Goal: Task Accomplishment & Management: Use online tool/utility

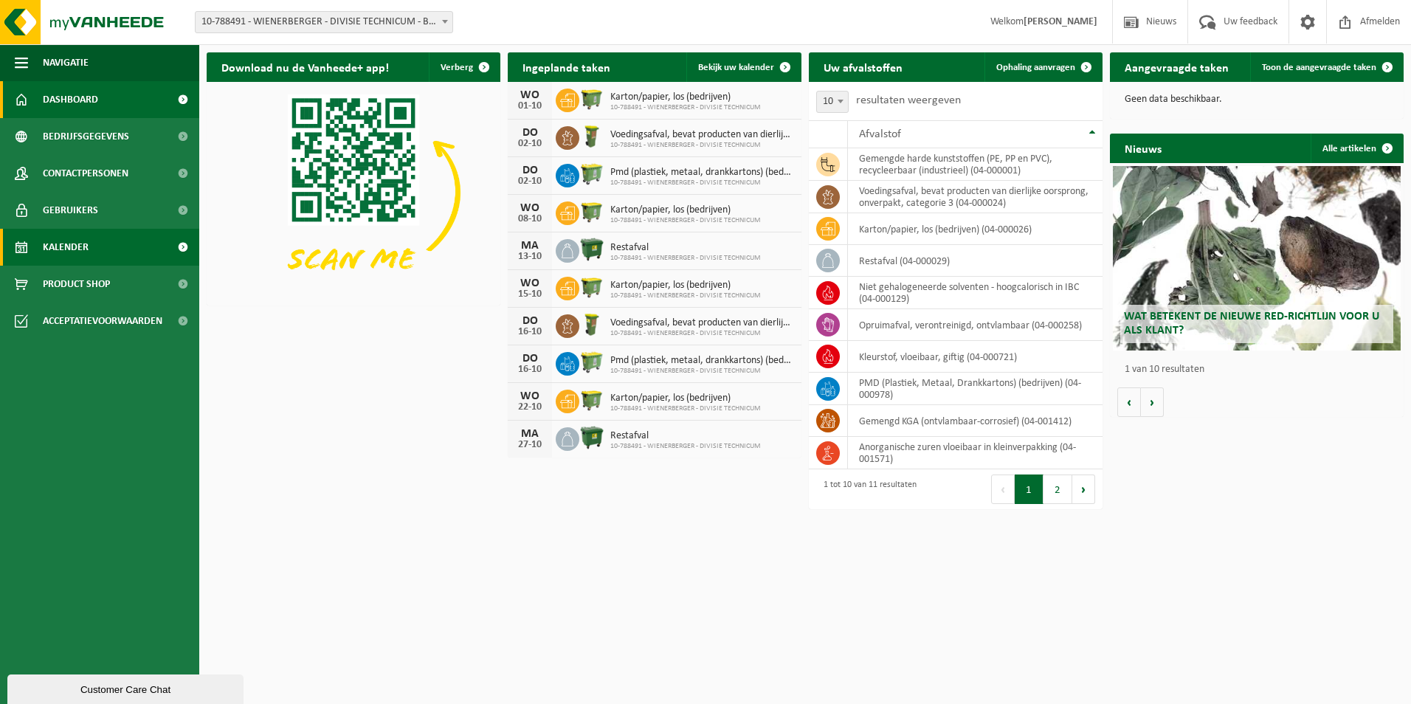
click at [75, 248] on span "Kalender" at bounding box center [66, 247] width 46 height 37
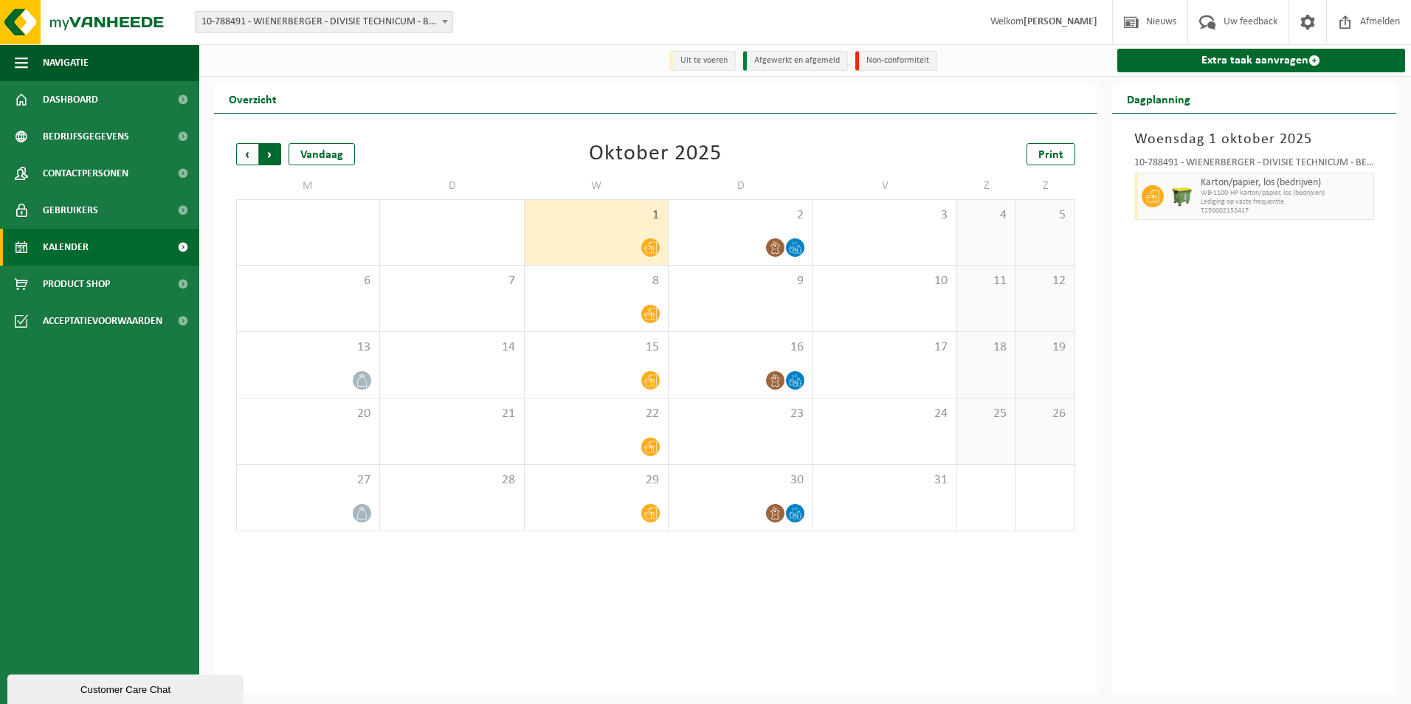
click at [246, 153] on span "Vorige" at bounding box center [247, 154] width 22 height 22
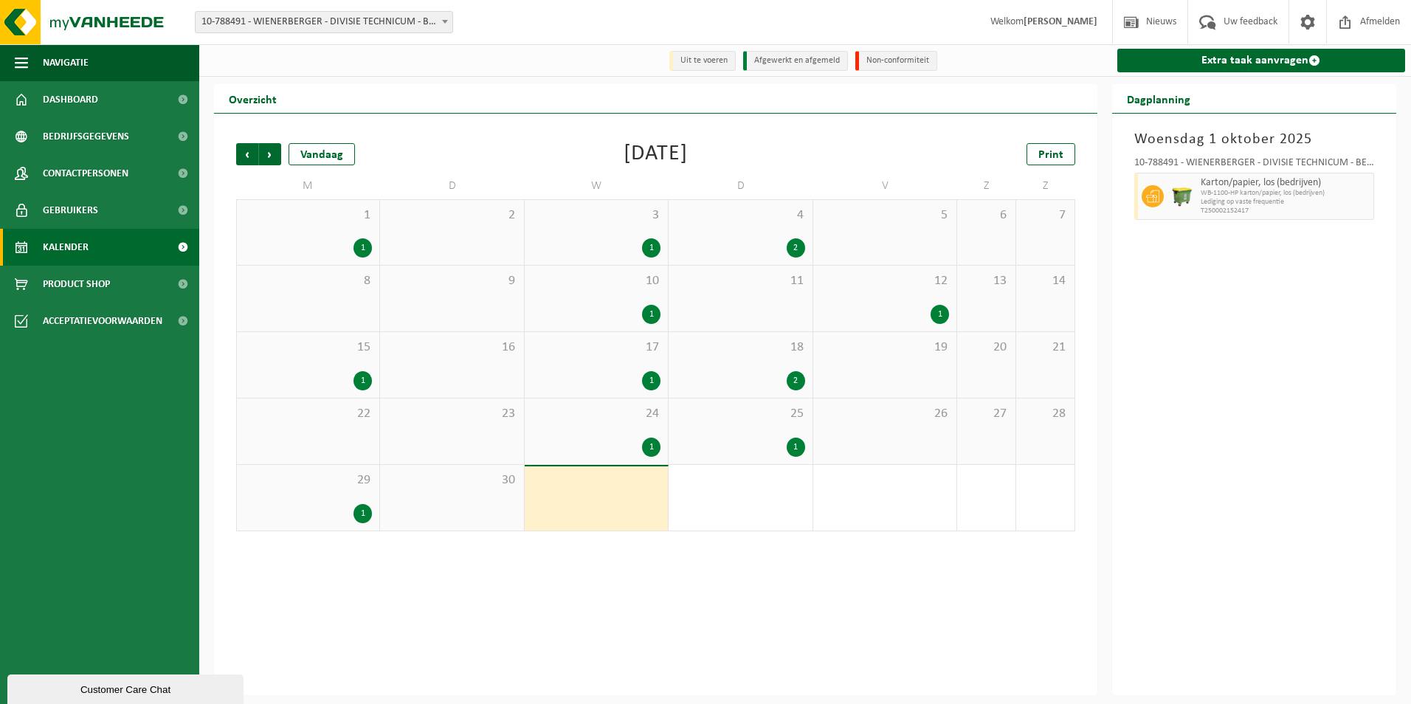
click at [742, 358] on div "18 2" at bounding box center [739, 365] width 143 height 66
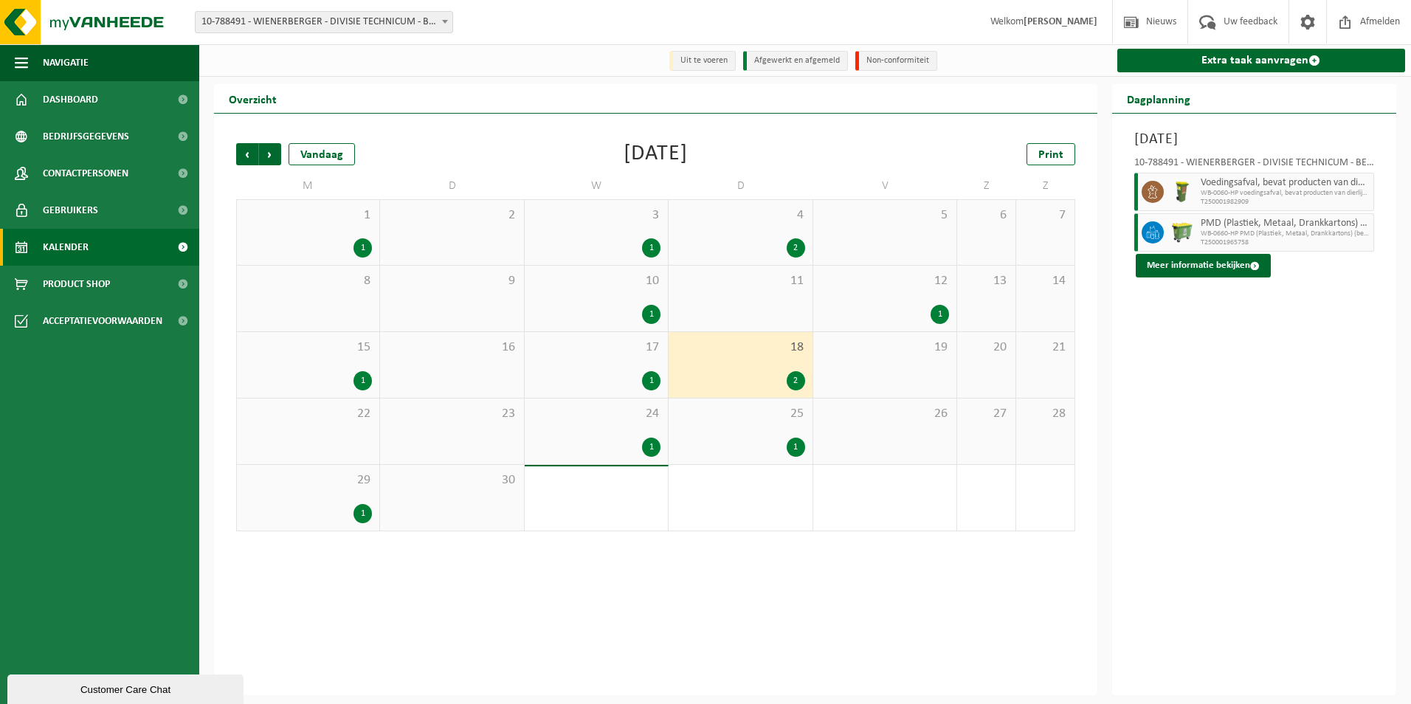
click at [751, 426] on div "25 1" at bounding box center [739, 431] width 143 height 66
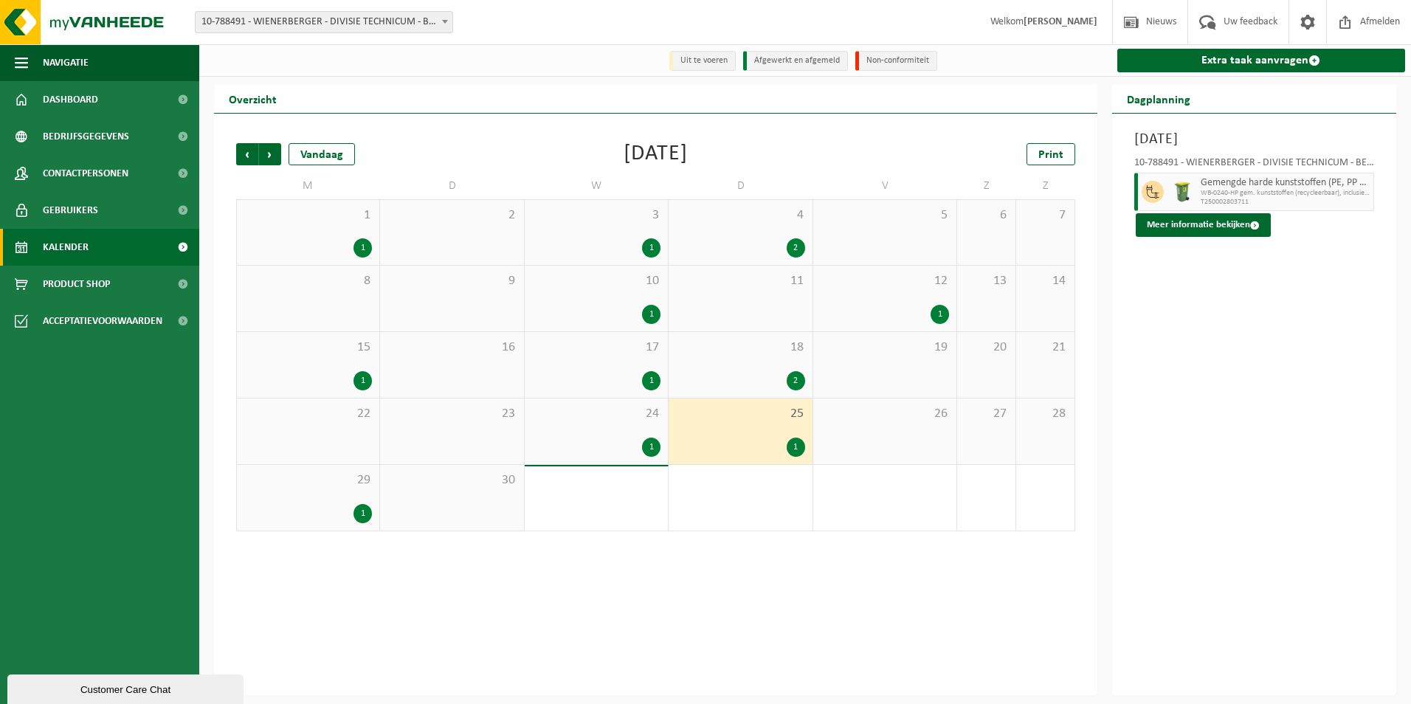
click at [608, 348] on span "17" at bounding box center [596, 347] width 128 height 16
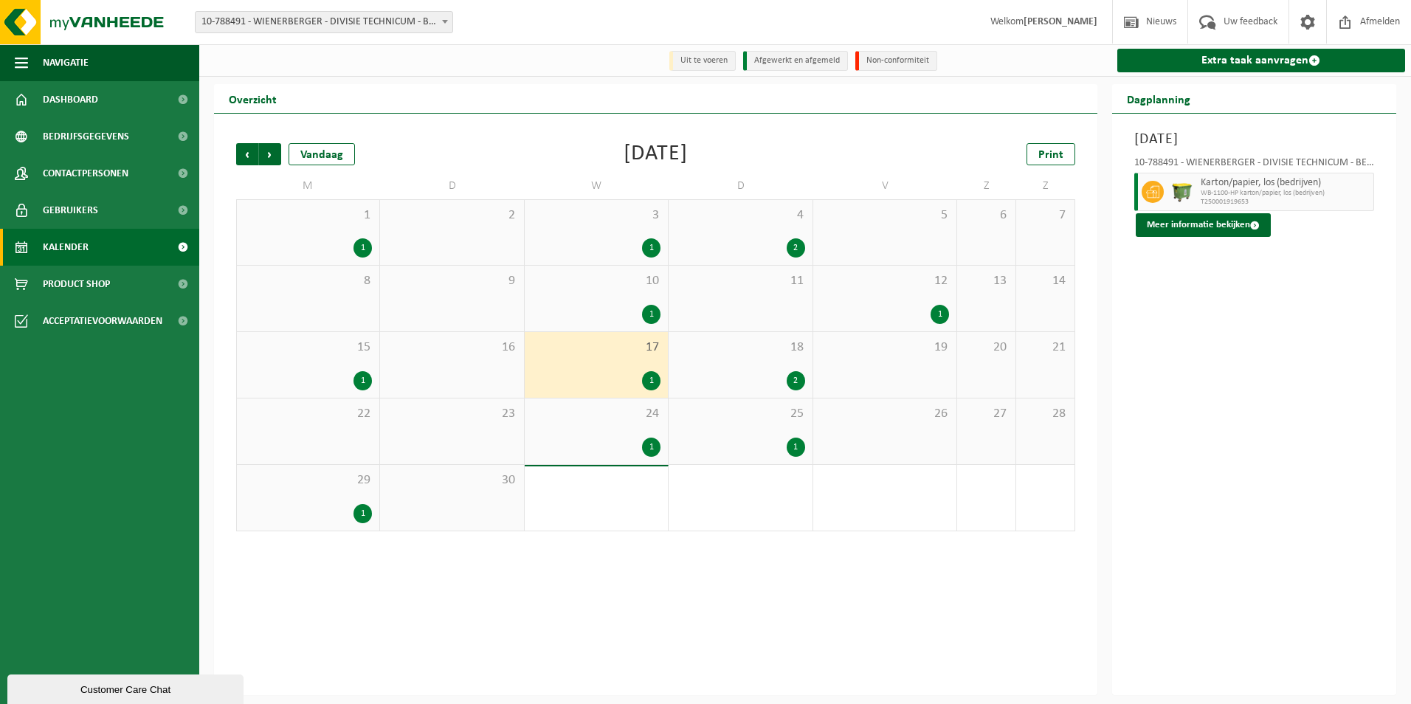
click at [628, 420] on span "24" at bounding box center [596, 414] width 128 height 16
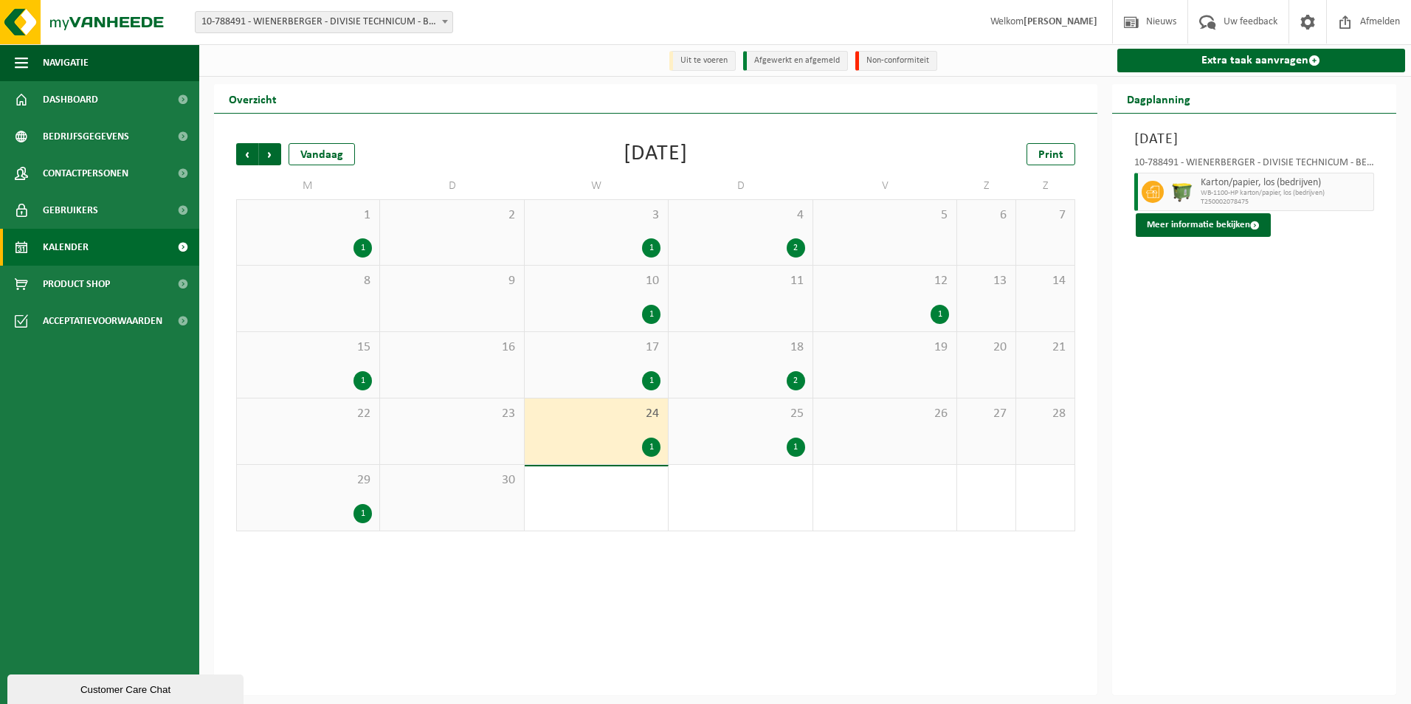
click at [739, 435] on div "25 1" at bounding box center [739, 431] width 143 height 66
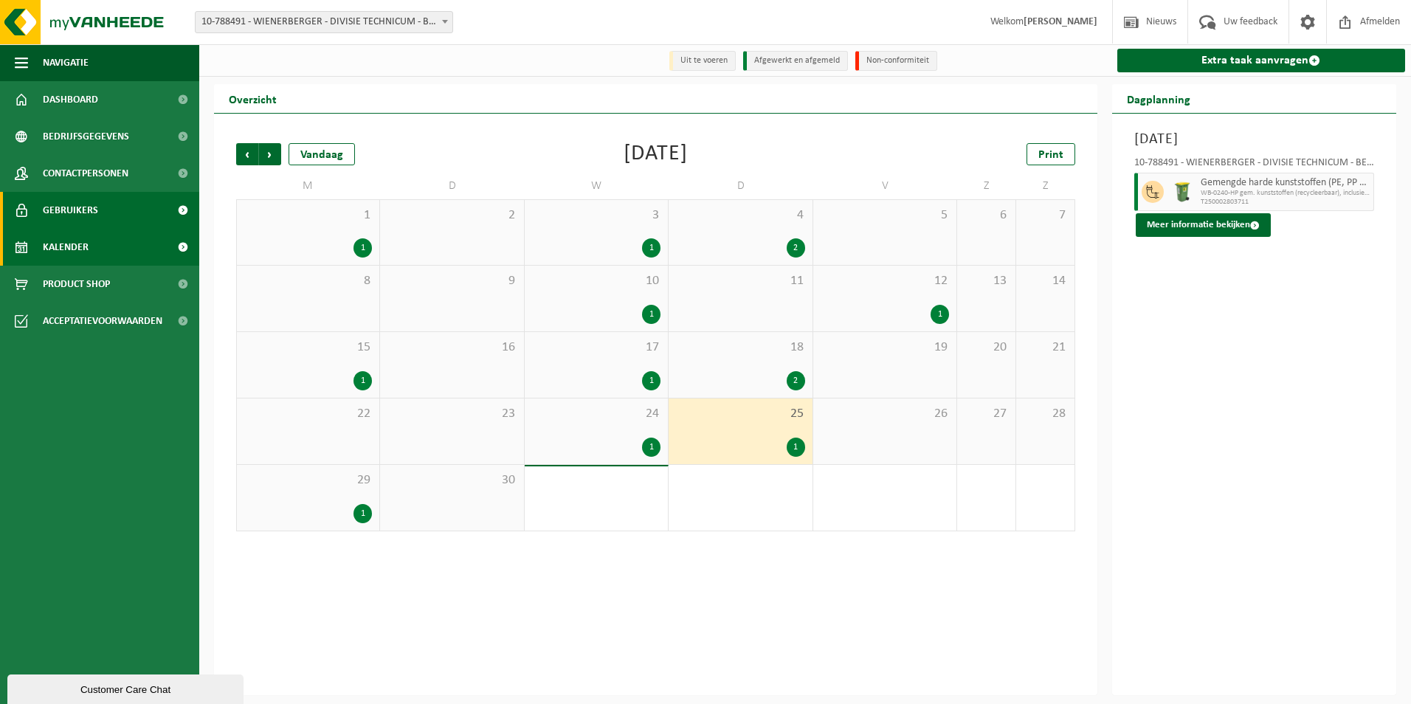
click at [88, 206] on span "Gebruikers" at bounding box center [70, 210] width 55 height 37
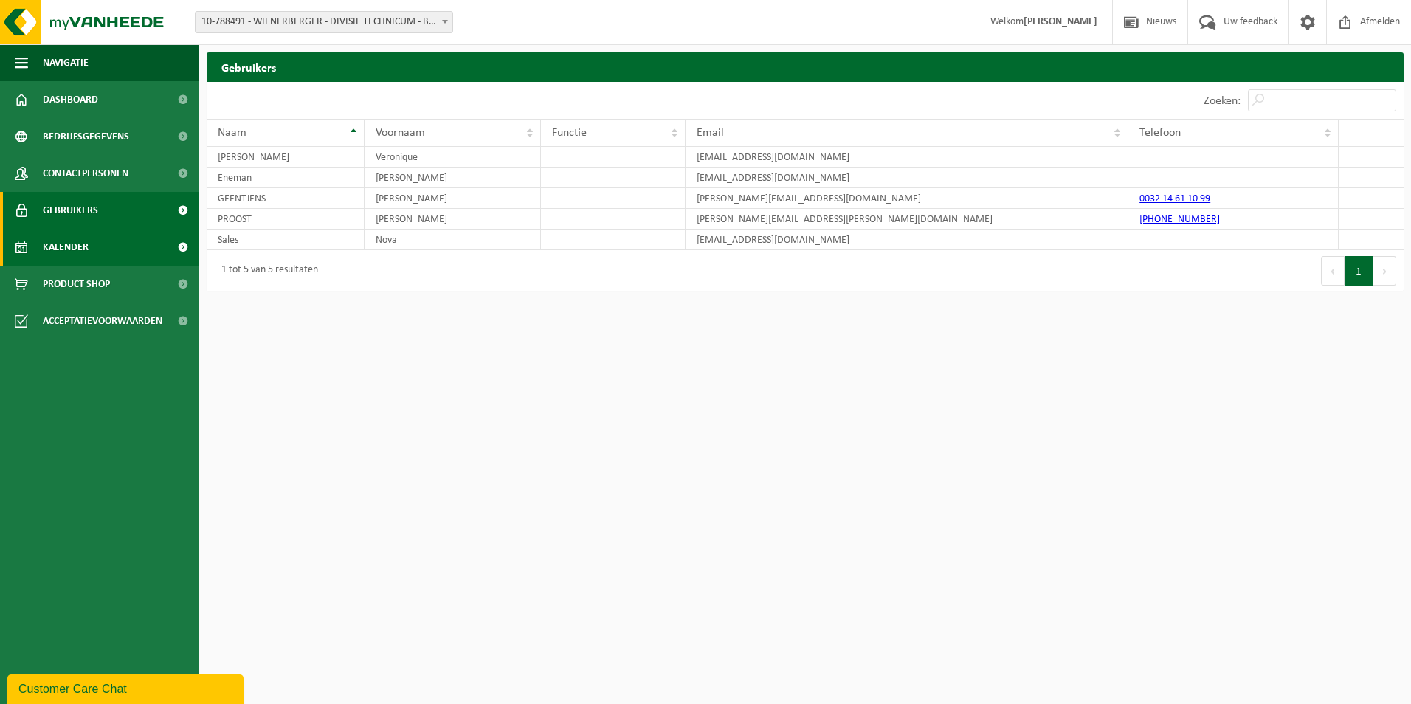
click at [73, 243] on span "Kalender" at bounding box center [66, 247] width 46 height 37
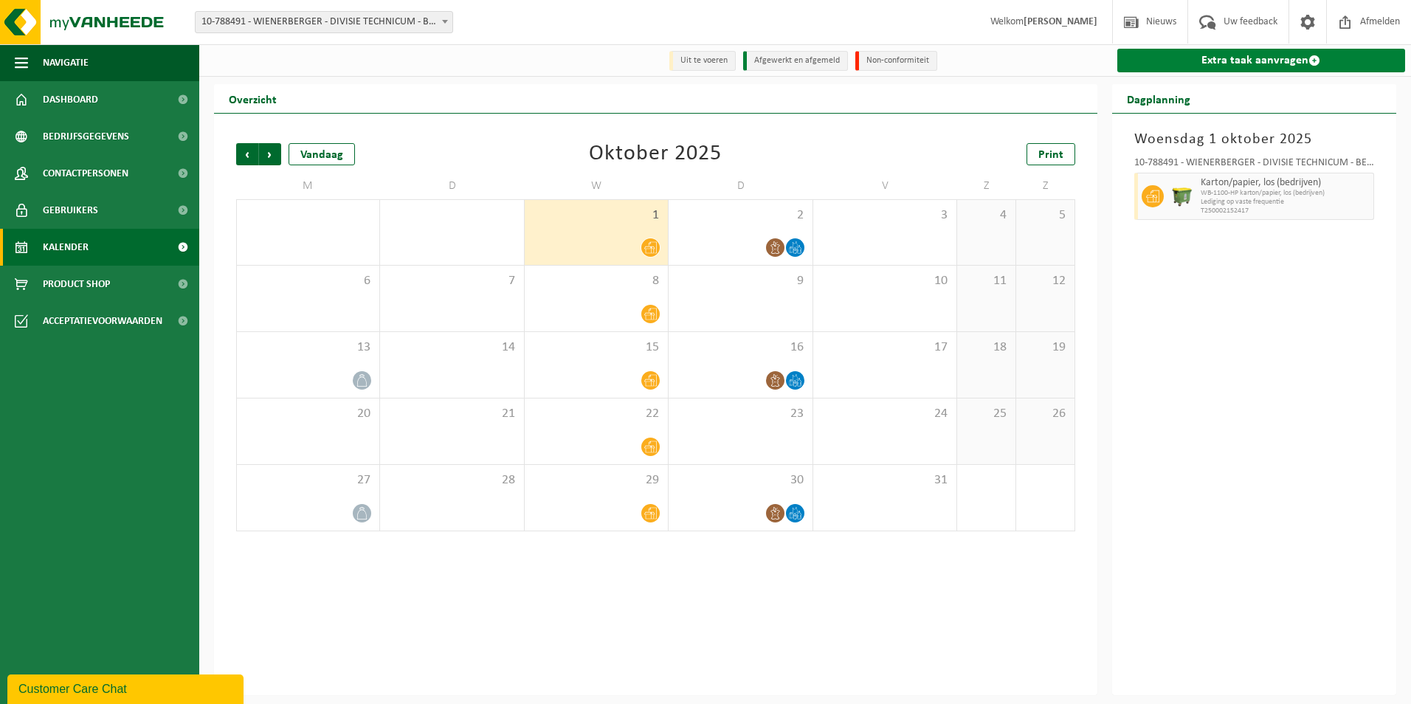
click at [1278, 55] on link "Extra taak aanvragen" at bounding box center [1261, 61] width 288 height 24
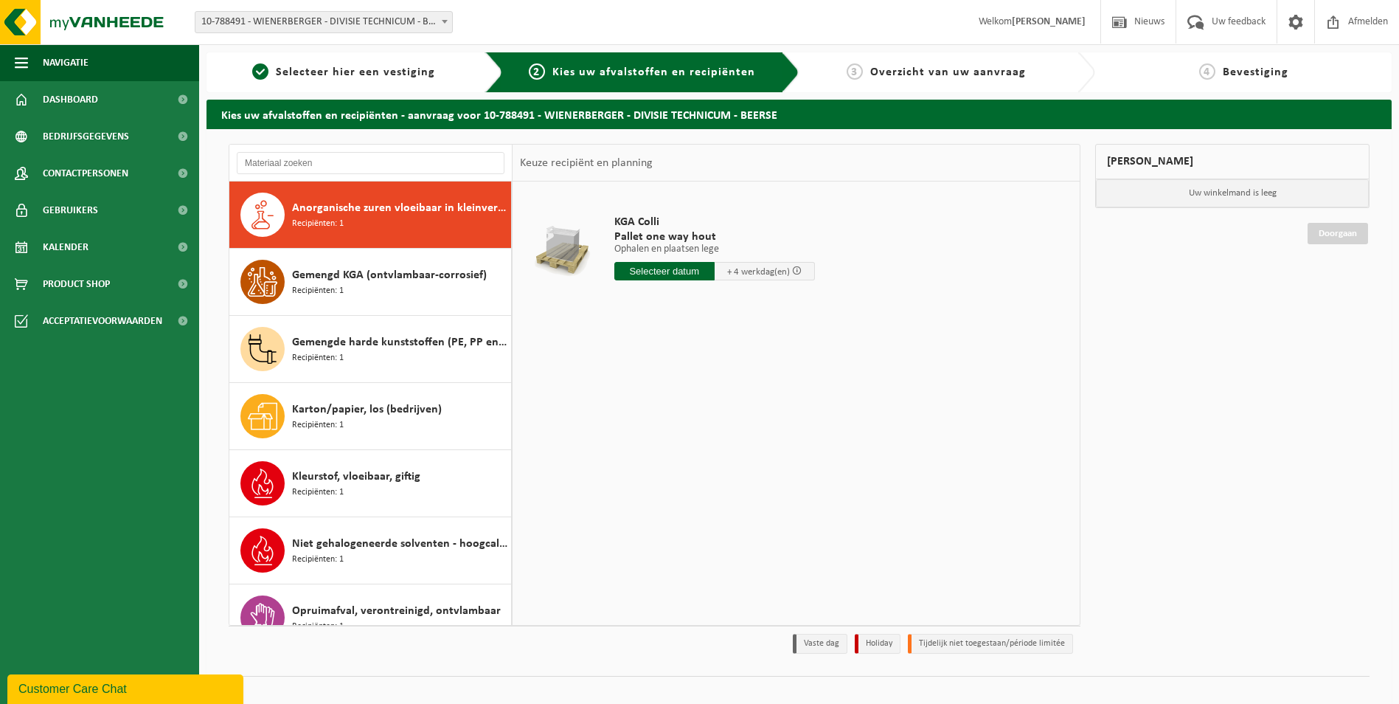
click at [406, 213] on span "Anorganische zuren vloeibaar in kleinverpakking" at bounding box center [399, 208] width 215 height 18
click at [402, 285] on div "Gemengd KGA (ontvlambaar-corrosief) Recipiënten: 1" at bounding box center [399, 282] width 215 height 44
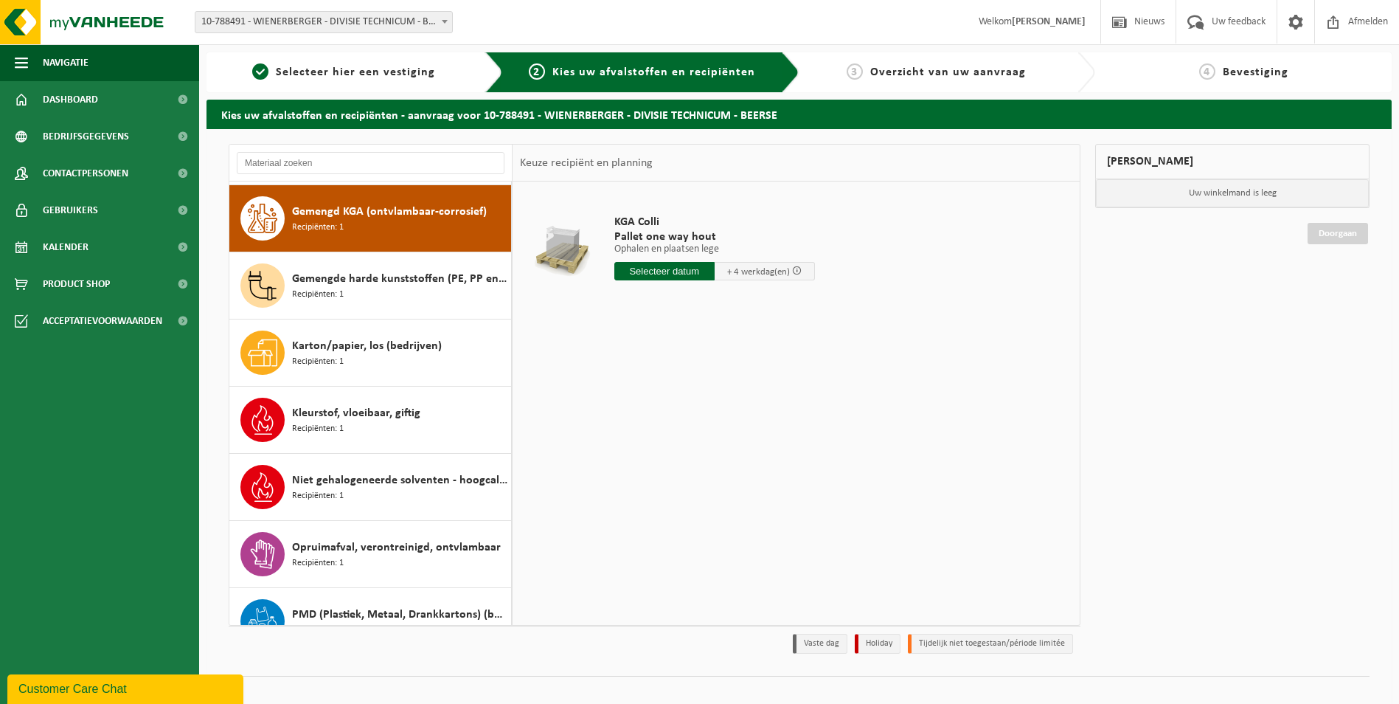
scroll to position [67, 0]
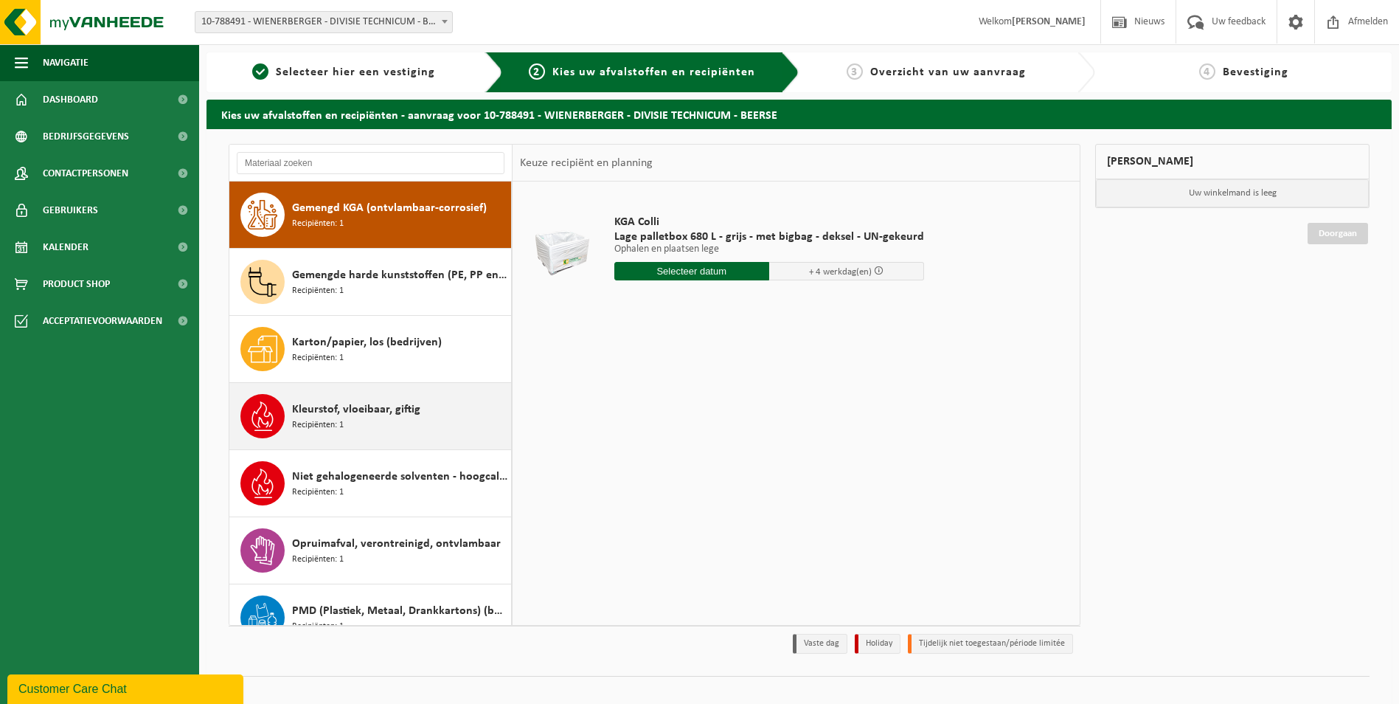
click at [393, 414] on span "Kleurstof, vloeibaar, giftig" at bounding box center [356, 410] width 128 height 18
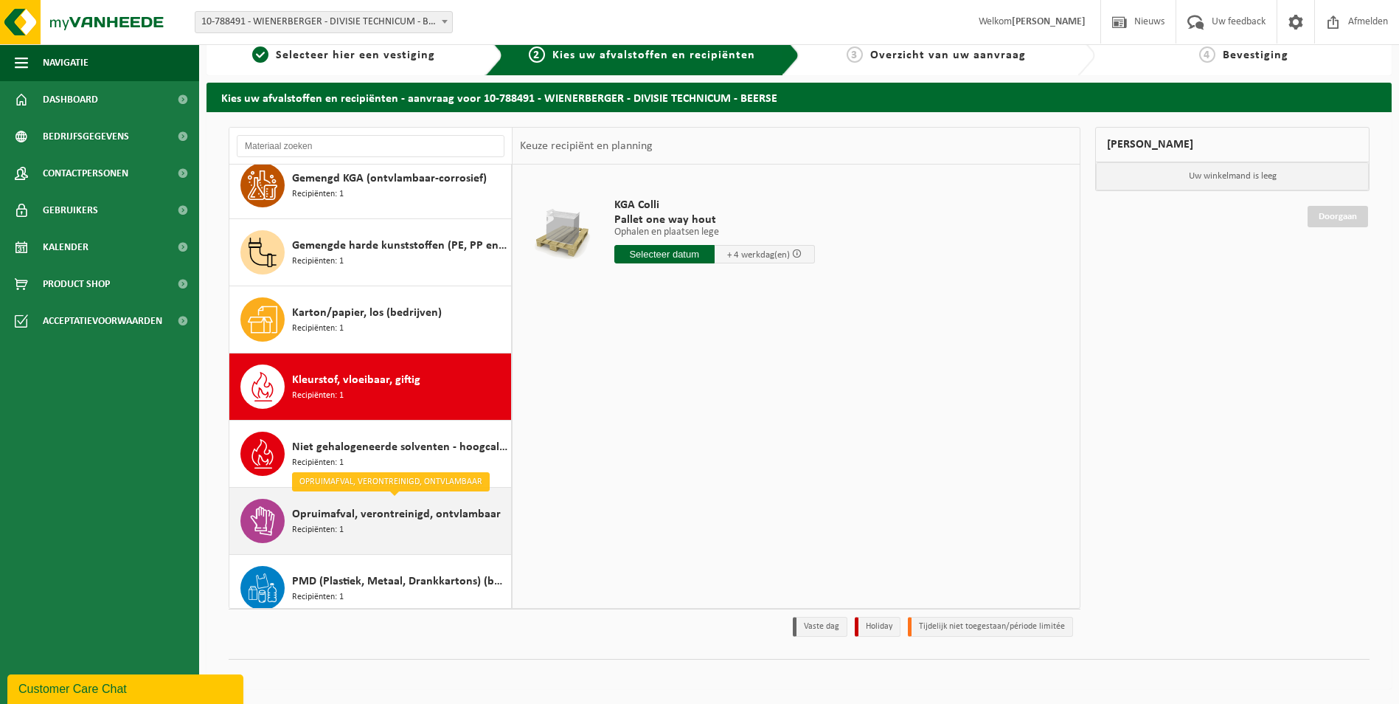
scroll to position [0, 0]
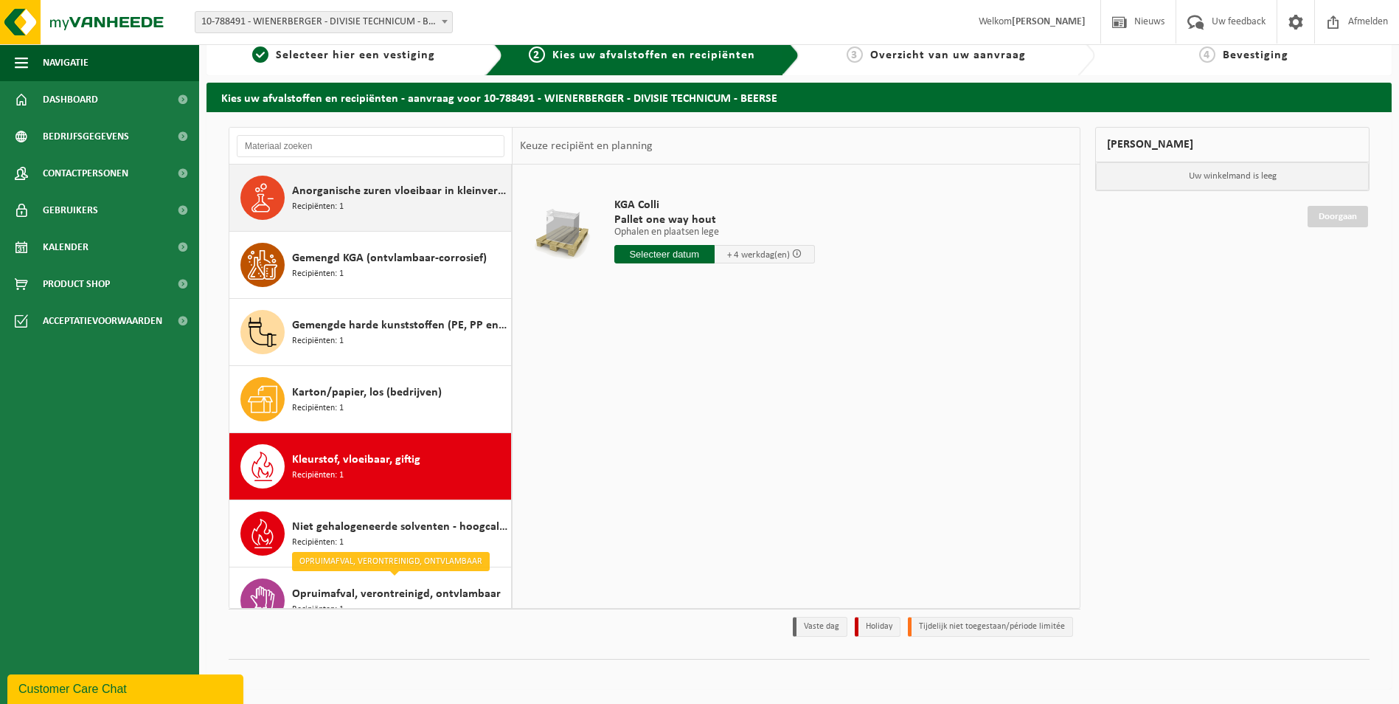
click at [409, 211] on div "Anorganische zuren vloeibaar in kleinverpakking Recipiënten: 1" at bounding box center [399, 198] width 215 height 44
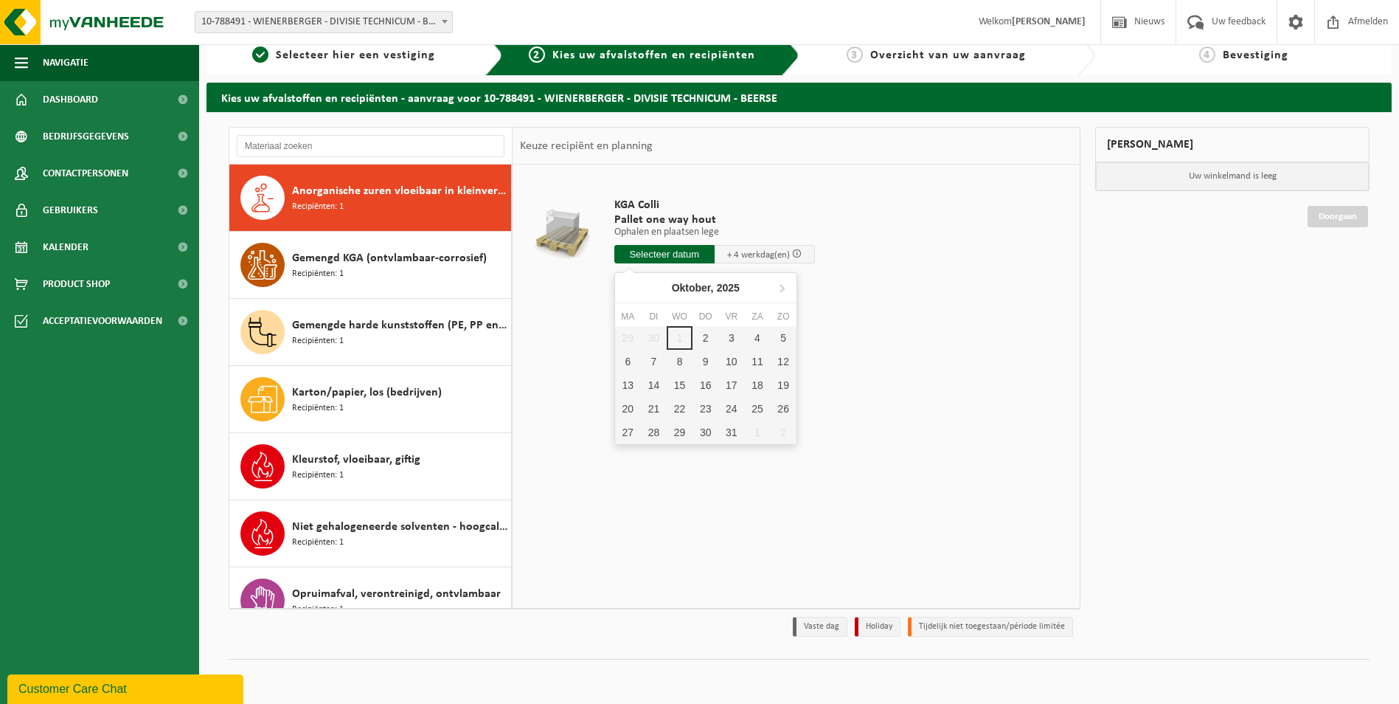
click at [660, 255] on input "text" at bounding box center [665, 254] width 100 height 18
click at [707, 335] on div "2" at bounding box center [706, 338] width 26 height 24
type input "Van 2025-10-02"
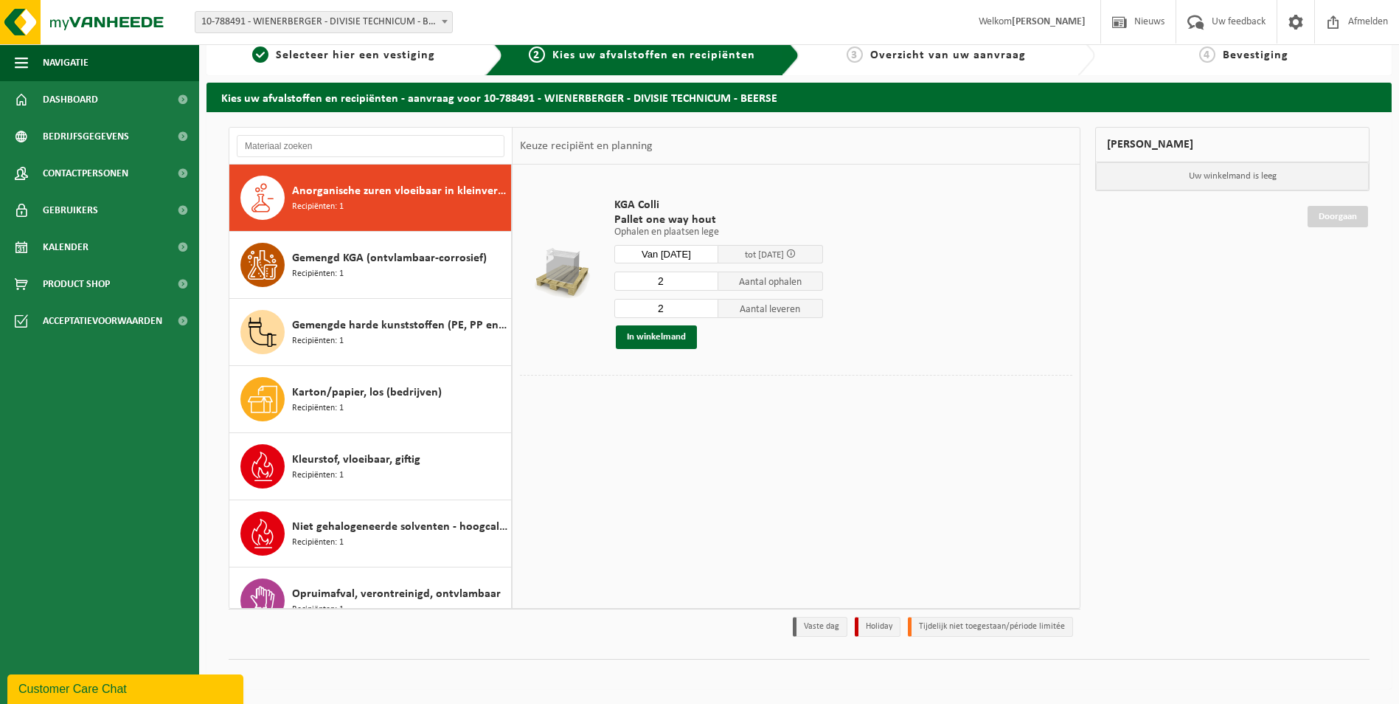
click at [676, 281] on input "2" at bounding box center [667, 280] width 105 height 19
click at [709, 278] on input "3" at bounding box center [667, 280] width 105 height 19
click at [709, 278] on input "4" at bounding box center [667, 280] width 105 height 19
click at [705, 283] on input "3" at bounding box center [667, 280] width 105 height 19
click at [705, 283] on input "2" at bounding box center [667, 280] width 105 height 19
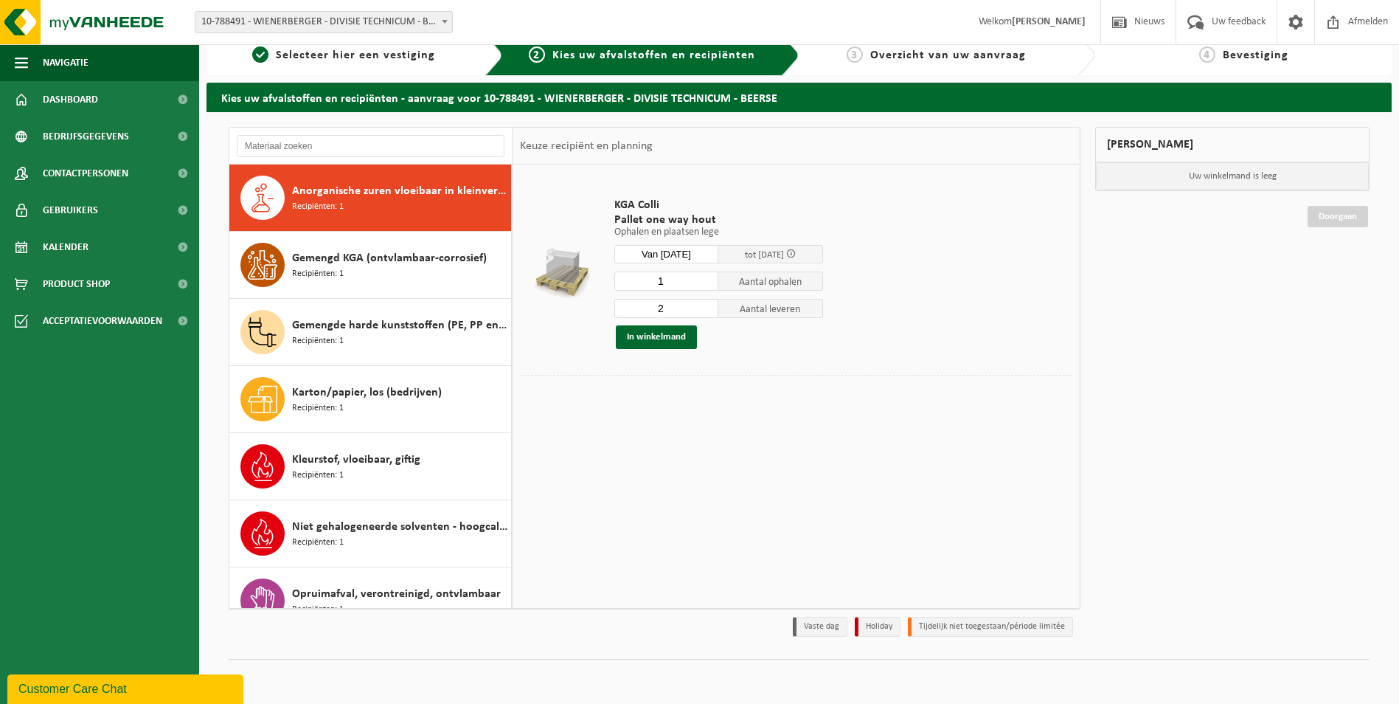
type input "1"
click at [705, 283] on input "1" at bounding box center [667, 280] width 105 height 19
click at [707, 312] on input "1" at bounding box center [667, 308] width 105 height 19
type input "0"
click at [708, 311] on input "0" at bounding box center [667, 308] width 105 height 19
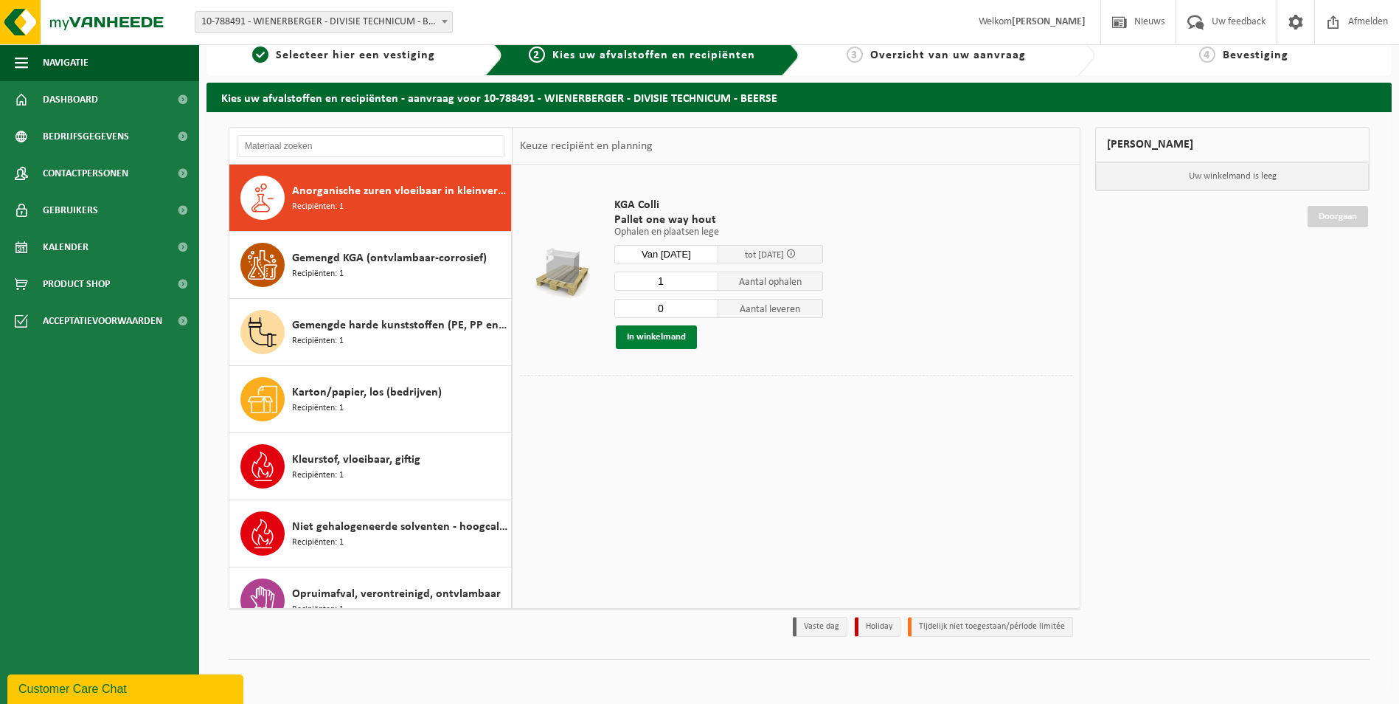
click at [674, 333] on button "In winkelmand" at bounding box center [656, 337] width 81 height 24
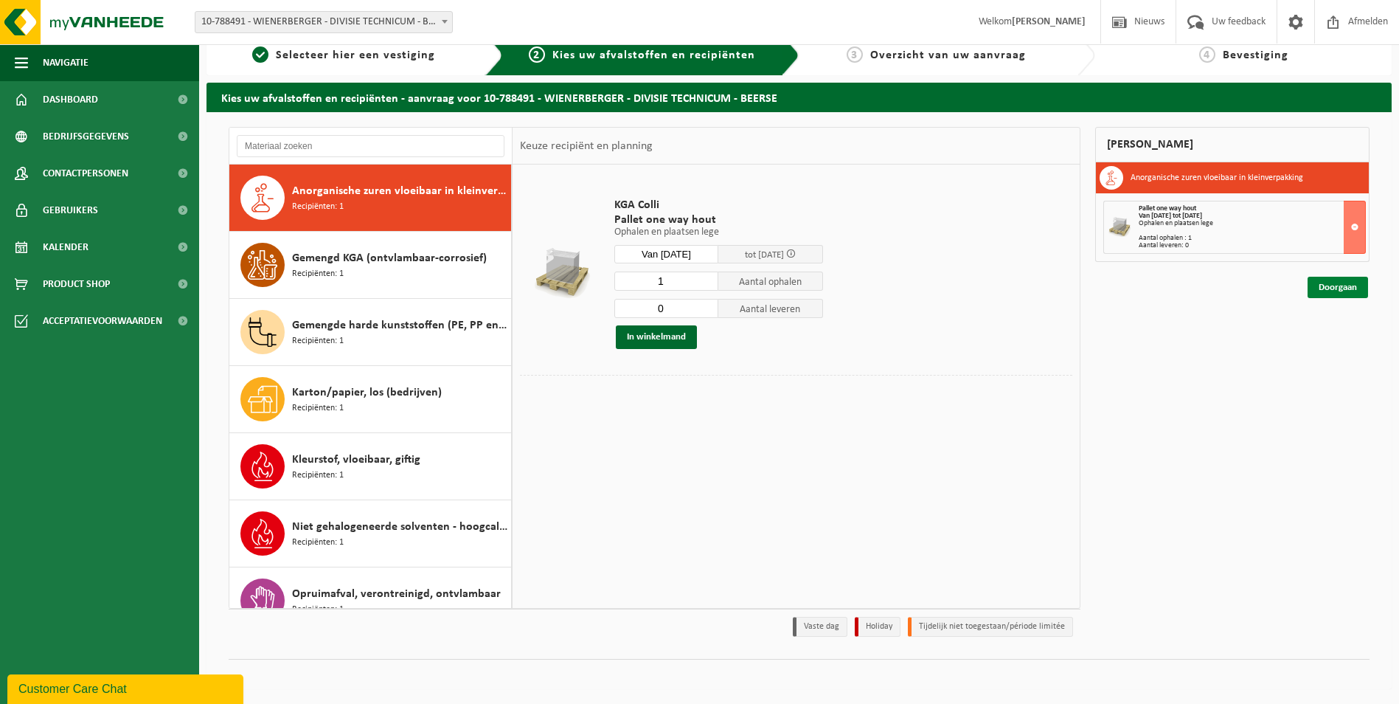
click at [1335, 287] on link "Doorgaan" at bounding box center [1338, 287] width 60 height 21
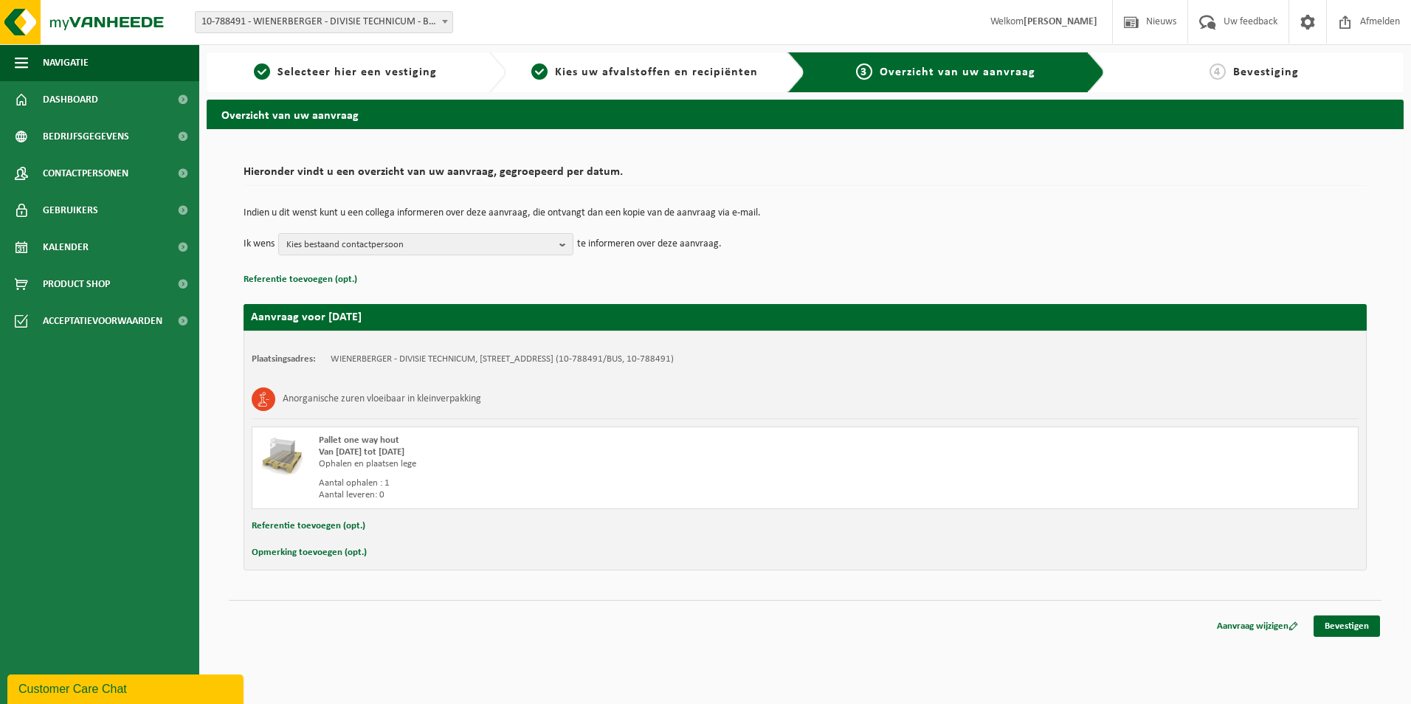
click at [308, 551] on button "Opmerking toevoegen (opt.)" at bounding box center [309, 552] width 115 height 19
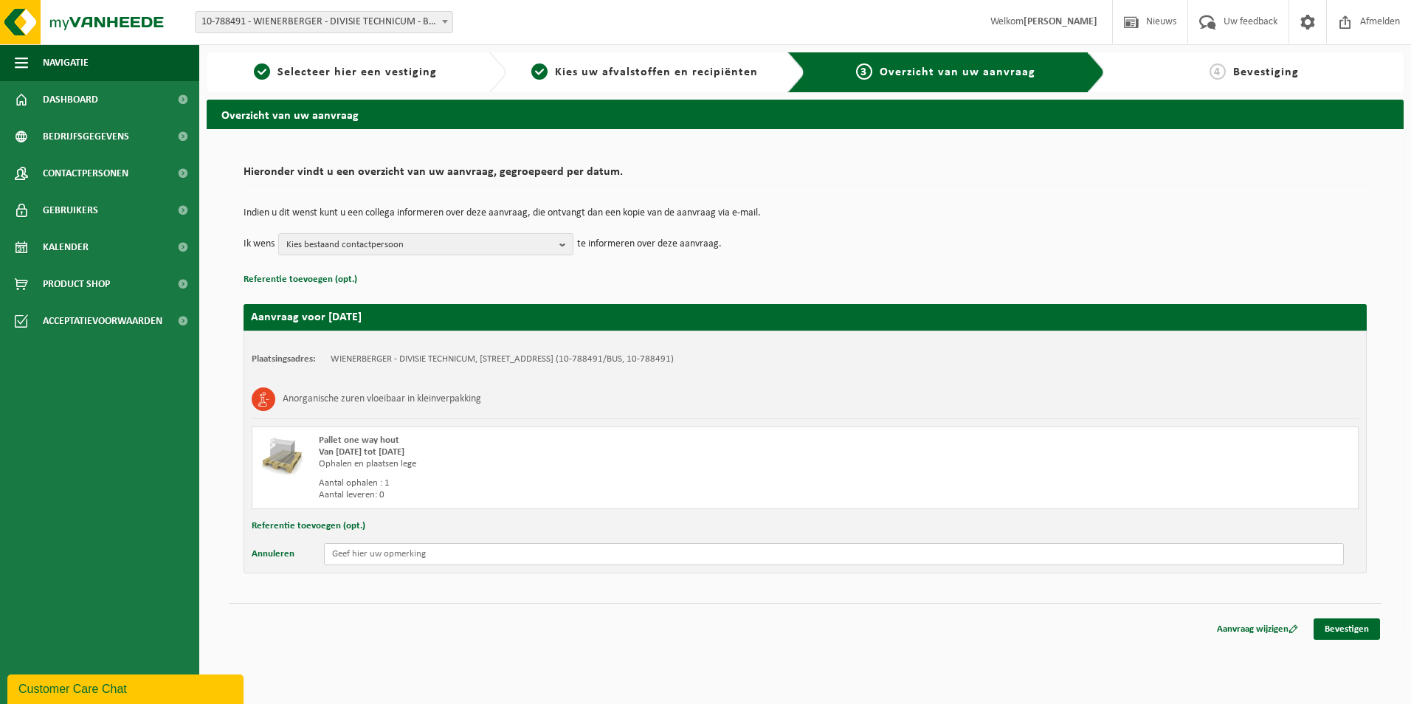
click at [370, 556] on input "text" at bounding box center [834, 554] width 1020 height 22
paste input "2x zuur 25L 2x Zuur 5L 2x Rookgassen 25L 7x Methyleenblauw 5L"
type input "1 pallet met 2x zuur 25L 2x Zuur 5L 2x Rookgassen 25L 7x Methyleenblauw 5L"
click at [1359, 632] on link "Bevestigen" at bounding box center [1346, 628] width 66 height 21
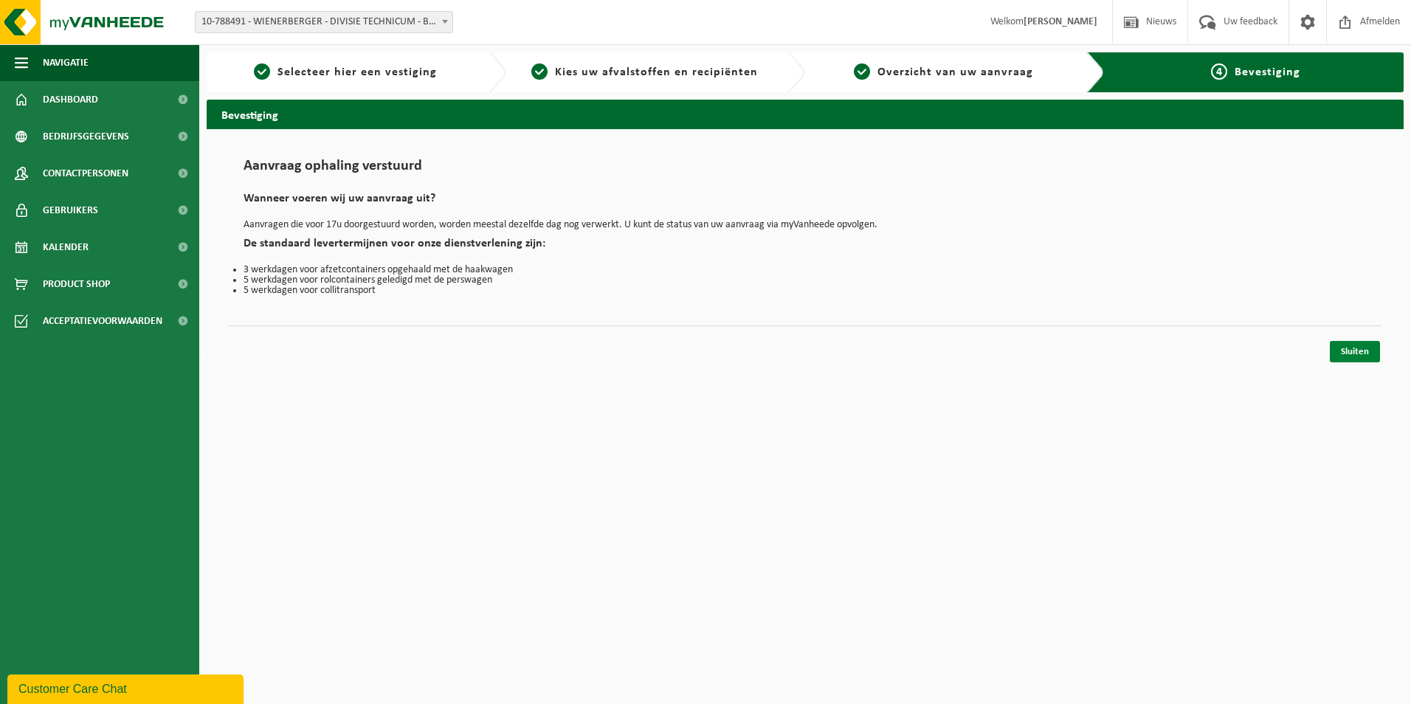
click at [1357, 347] on link "Sluiten" at bounding box center [1354, 351] width 50 height 21
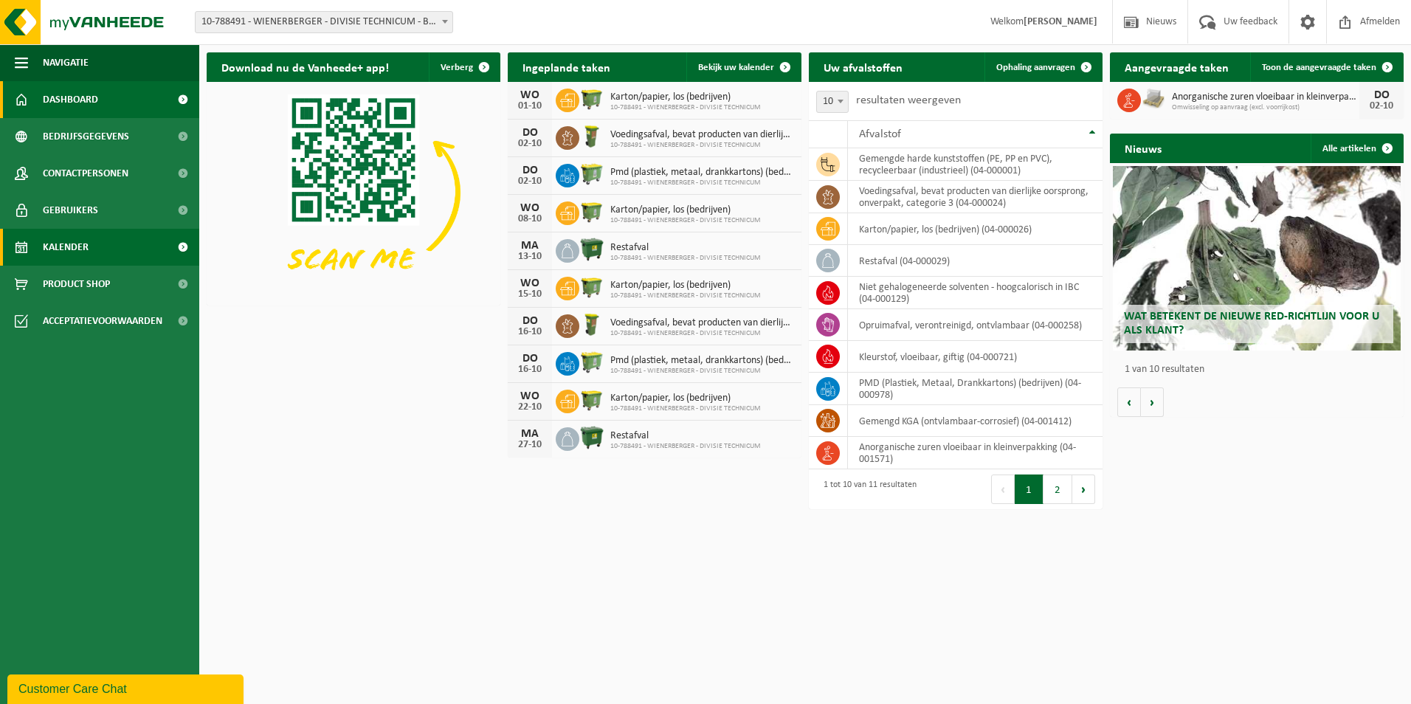
click at [84, 247] on span "Kalender" at bounding box center [66, 247] width 46 height 37
